Goal: Find specific page/section: Find specific page/section

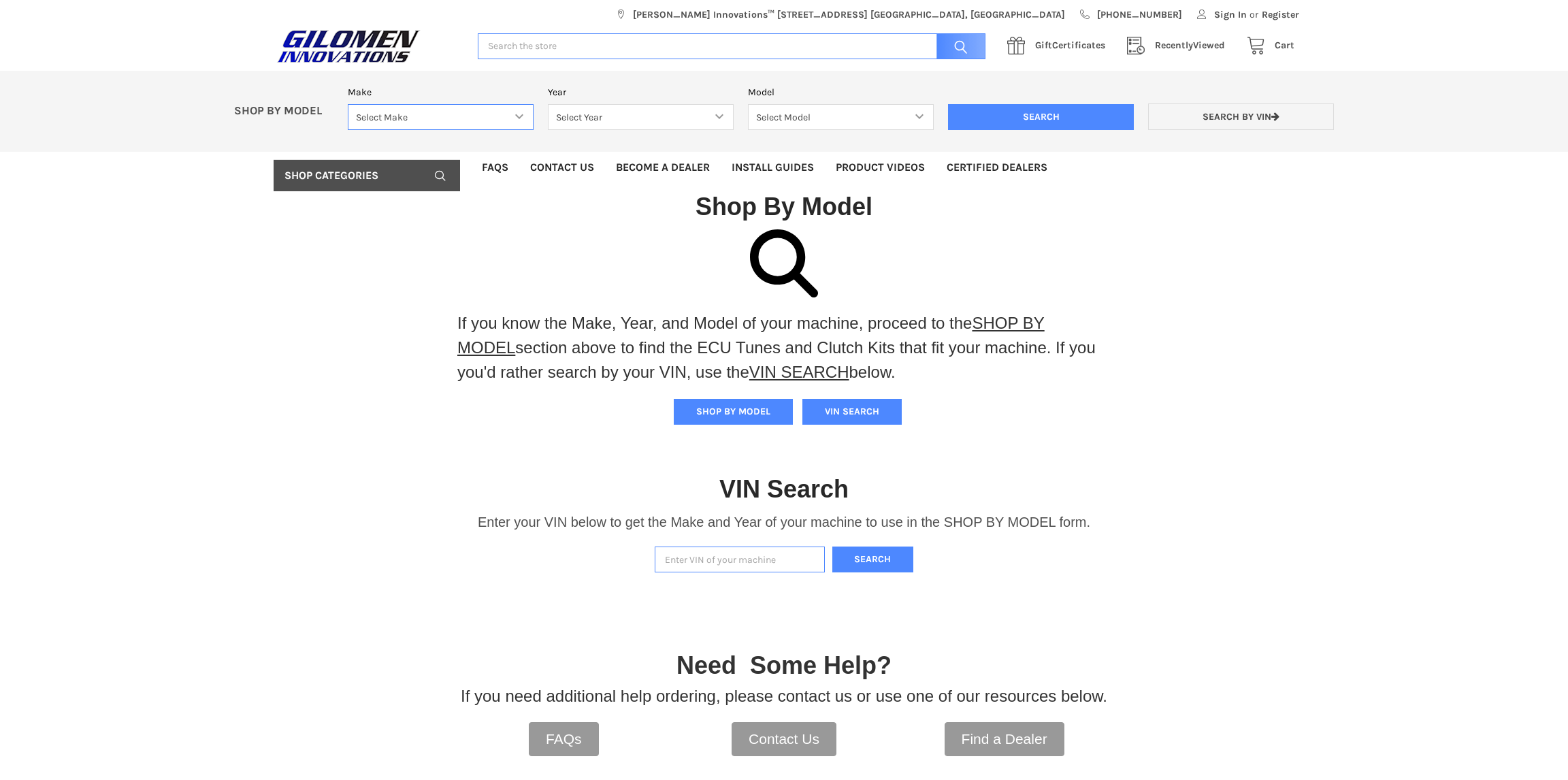
click at [517, 116] on select "Select Make Bobcat UTV Gravely UTV ACE 900 RANGER 570 Ranger 700 / 800 RANGER 9…" at bounding box center [440, 117] width 186 height 26
select select "606"
click at [348, 104] on select "Select Make Bobcat UTV Gravely UTV ACE 900 RANGER 570 Ranger 700 / 800 RANGER 9…" at bounding box center [440, 117] width 186 height 26
click at [621, 119] on select "Select Year [DATE] 2025 2026" at bounding box center [641, 117] width 186 height 26
select select "683"
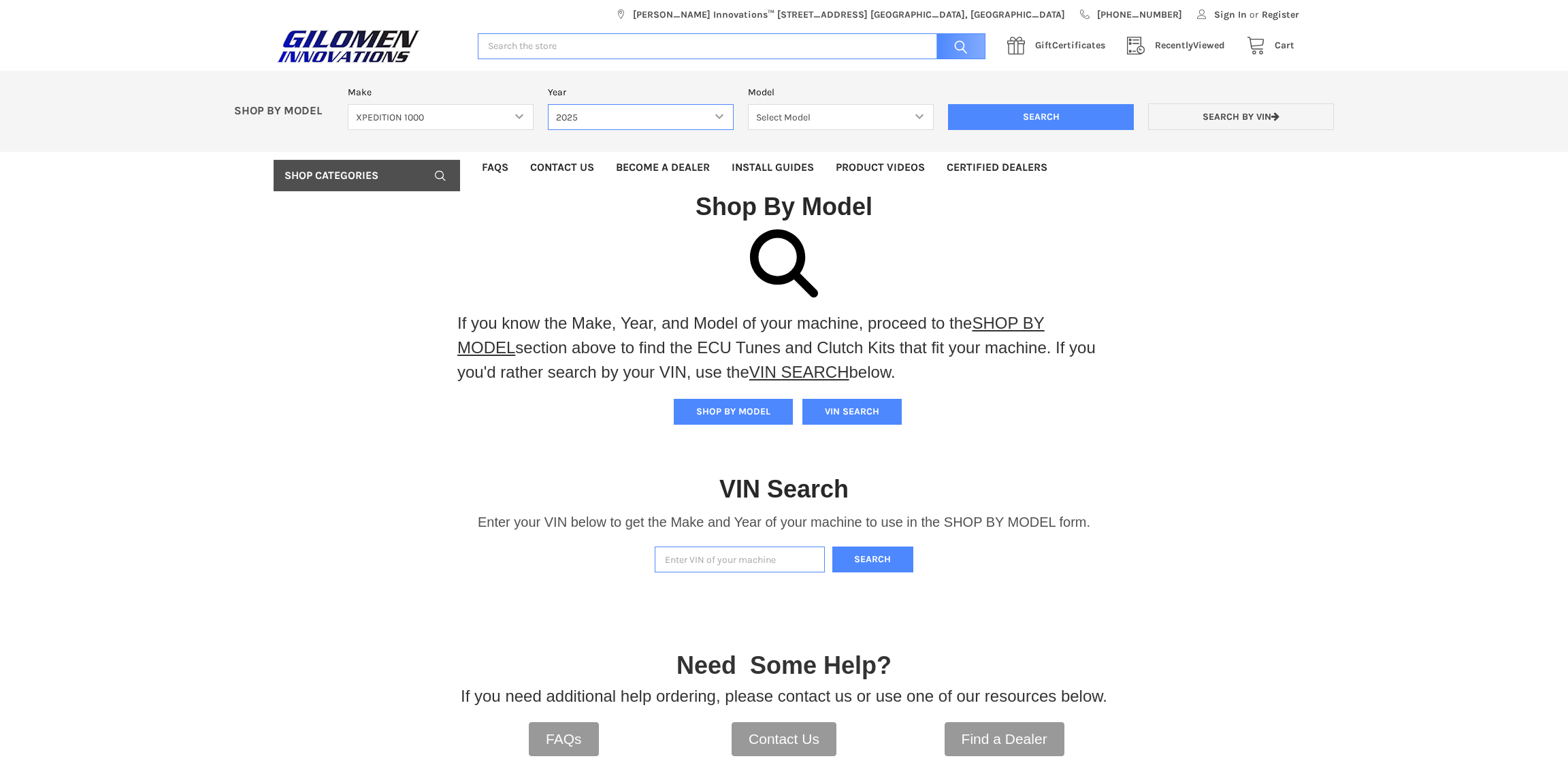
click at [548, 104] on select "Select Year [DATE] 2025 2026" at bounding box center [641, 117] width 186 height 26
click at [895, 115] on select "Select Model XPEDITION 1000 2 AND 5 PASSENGER MODELS XPEDITION 1000 NORTHSTAR 2…" at bounding box center [840, 117] width 186 height 26
select select "684"
click at [748, 104] on select "Select Model XPEDITION 1000 2 AND 5 PASSENGER MODELS XPEDITION 1000 NORTHSTAR 2…" at bounding box center [840, 117] width 186 height 26
click at [1016, 115] on input "Search" at bounding box center [1041, 117] width 186 height 26
